Goal: Task Accomplishment & Management: Use online tool/utility

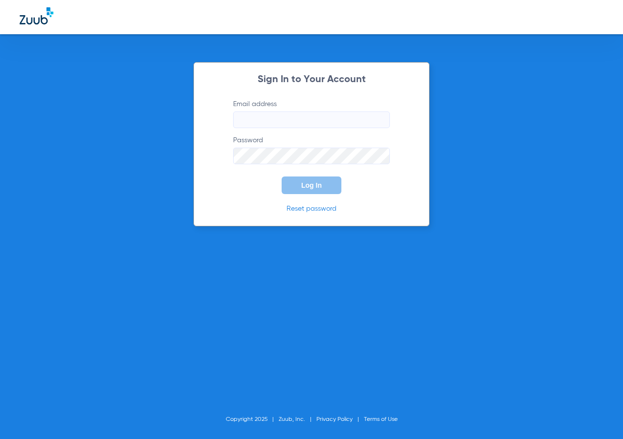
type input "[EMAIL_ADDRESS][DOMAIN_NAME]"
click at [293, 176] on form "Email address [EMAIL_ADDRESS][DOMAIN_NAME] Password Log In" at bounding box center [311, 146] width 186 height 95
click at [294, 180] on button "Log In" at bounding box center [311, 186] width 60 height 18
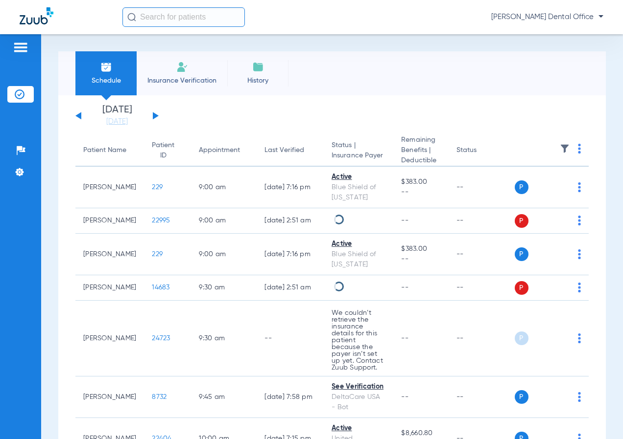
click at [199, 25] on input "text" at bounding box center [183, 17] width 122 height 20
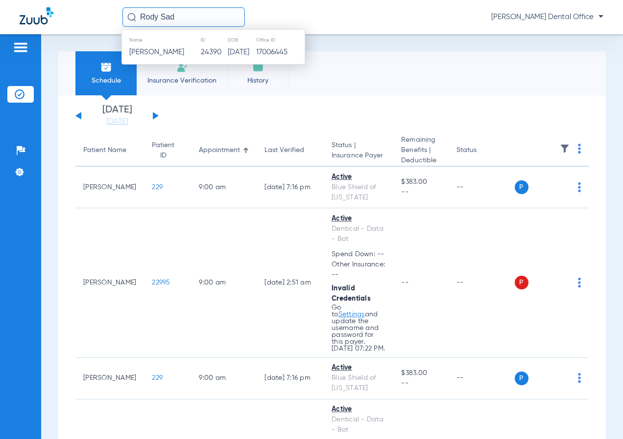
type input "Rody Sad"
click at [173, 56] on span "[PERSON_NAME]" at bounding box center [156, 51] width 55 height 7
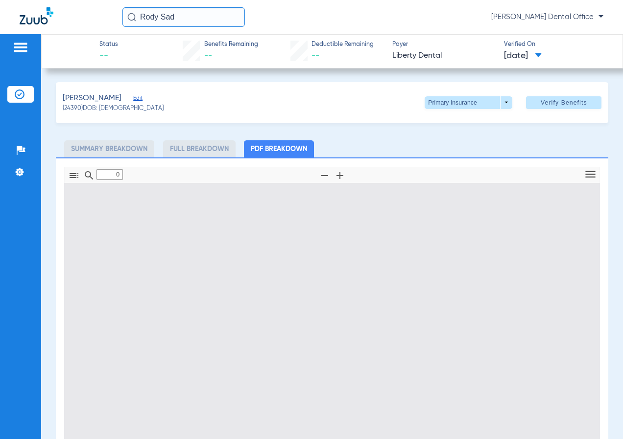
type input "1"
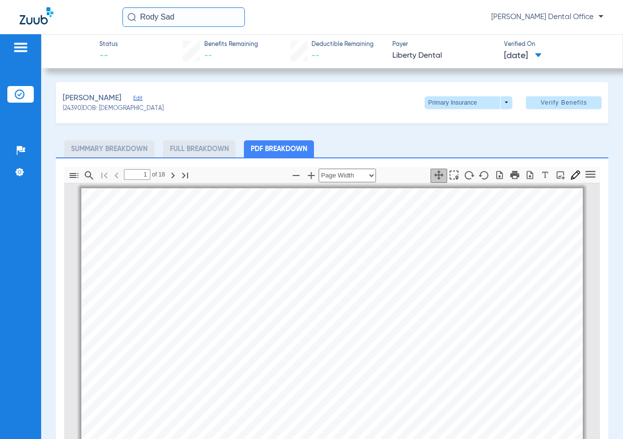
scroll to position [5, 0]
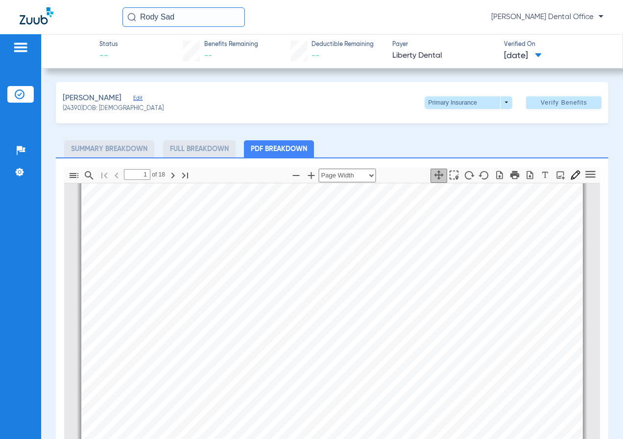
click at [506, 103] on div "Primary Insurance arrow_drop_down Verify Benefits" at bounding box center [512, 102] width 177 height 13
click at [503, 101] on span at bounding box center [468, 102] width 88 height 13
click at [461, 141] on span "Secondary Insurance" at bounding box center [458, 141] width 65 height 7
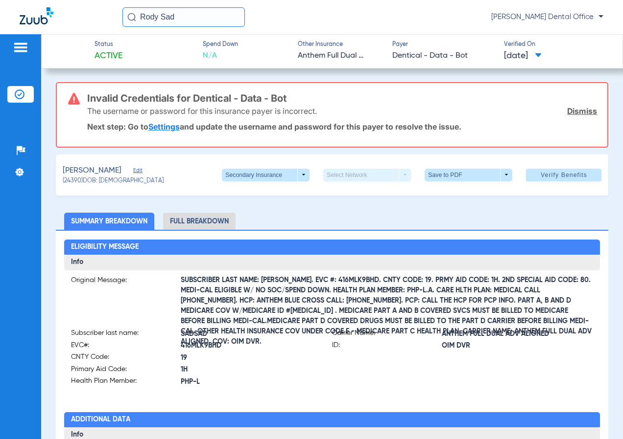
click at [573, 119] on div "The username or password for this insurance payer is incorrect. Dismiss" at bounding box center [342, 110] width 510 height 25
click at [574, 112] on link "Dismiss" at bounding box center [582, 111] width 30 height 10
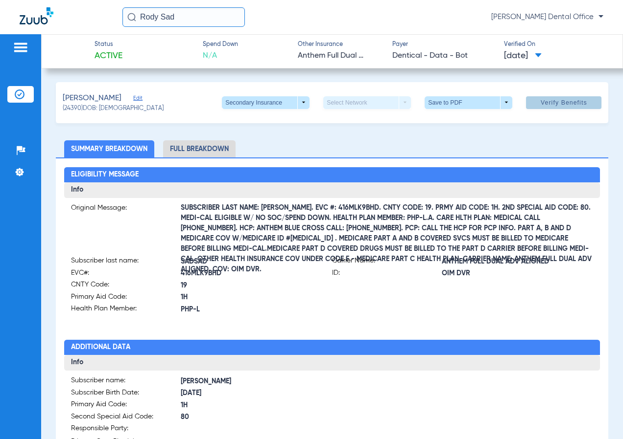
click at [558, 107] on span at bounding box center [563, 102] width 75 height 23
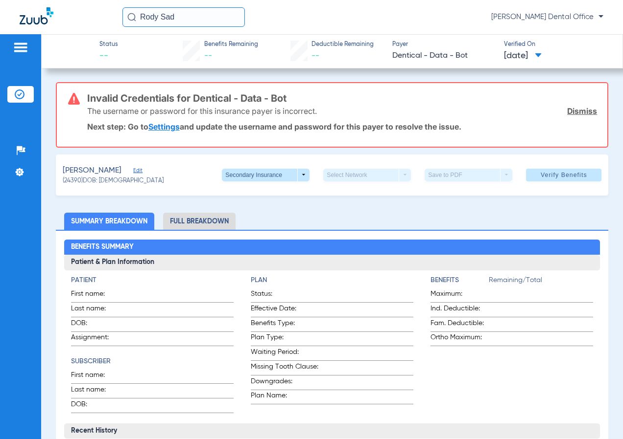
click at [575, 113] on link "Dismiss" at bounding box center [582, 111] width 30 height 10
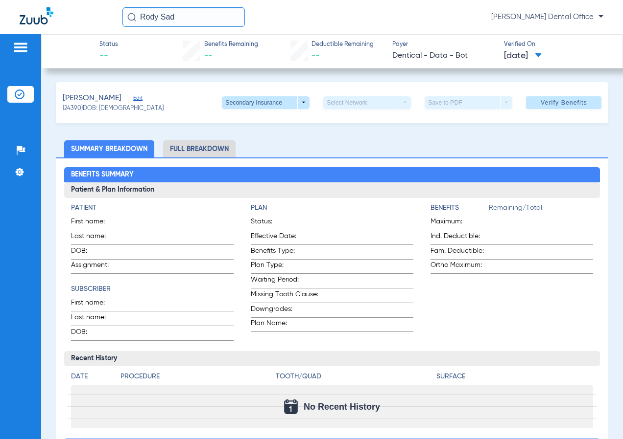
click at [563, 102] on span "Verify Benefits" at bounding box center [563, 103] width 46 height 8
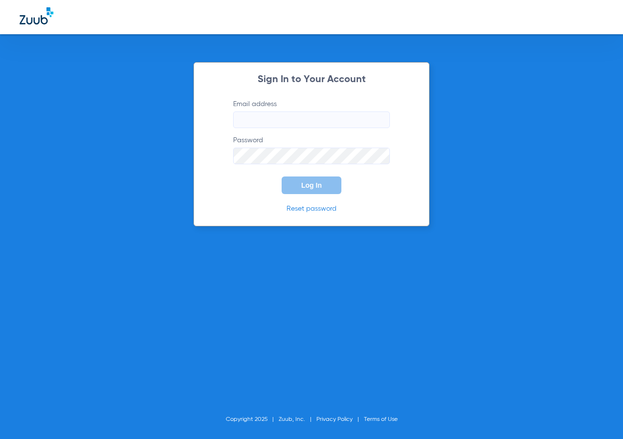
type input "[EMAIL_ADDRESS][DOMAIN_NAME]"
click at [312, 178] on button "Log In" at bounding box center [311, 186] width 60 height 18
